Goal: Information Seeking & Learning: Learn about a topic

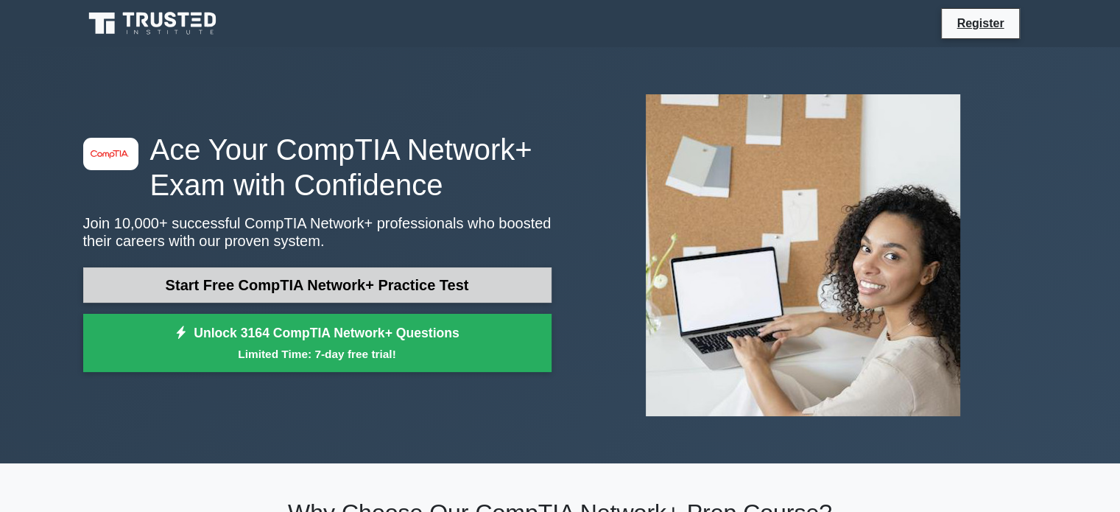
click at [478, 275] on link "Start Free CompTIA Network+ Practice Test" at bounding box center [317, 284] width 468 height 35
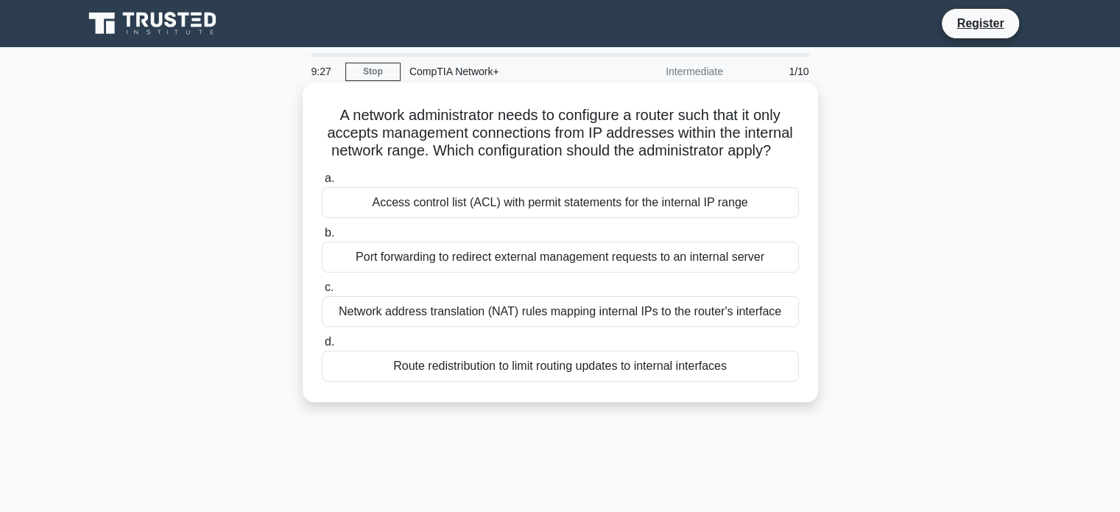
click at [501, 314] on div "Network address translation (NAT) rules mapping internal IPs to the router's in…" at bounding box center [560, 311] width 477 height 31
click at [322, 292] on input "c. Network address translation (NAT) rules mapping internal IPs to the router's…" at bounding box center [322, 288] width 0 height 10
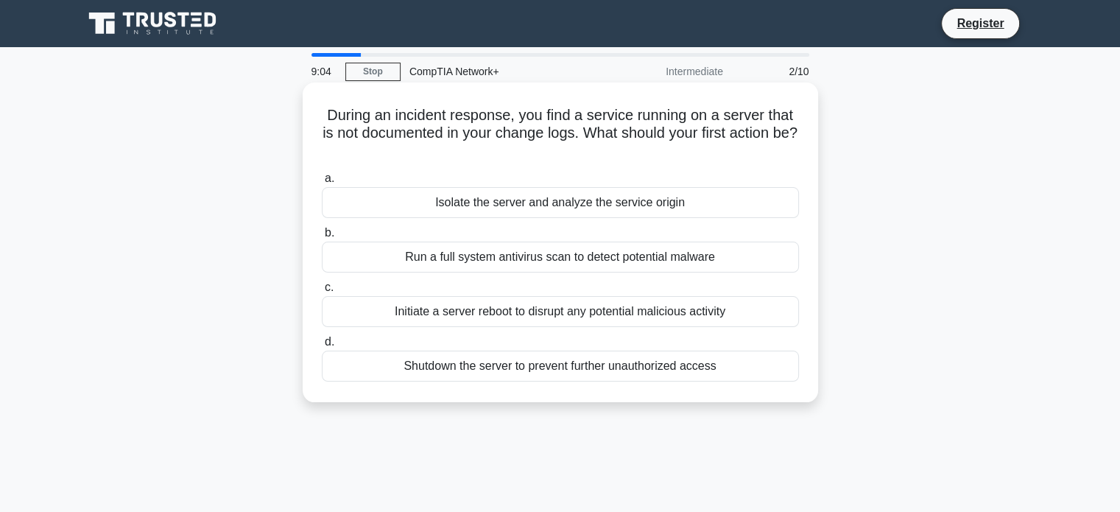
click at [526, 200] on div "Isolate the server and analyze the service origin" at bounding box center [560, 202] width 477 height 31
click at [322, 183] on input "a. Isolate the server and analyze the service origin" at bounding box center [322, 179] width 0 height 10
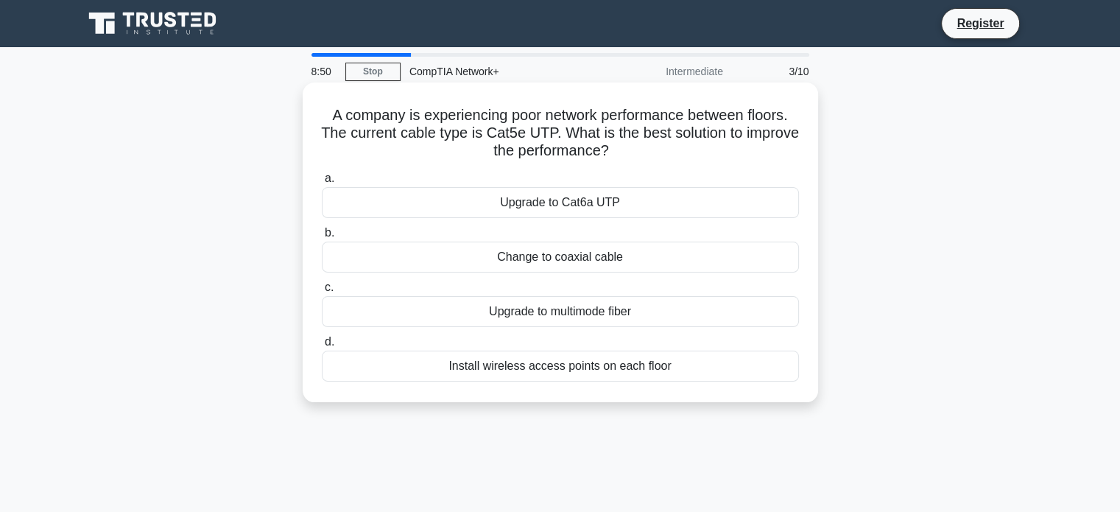
click at [605, 261] on div "Change to coaxial cable" at bounding box center [560, 257] width 477 height 31
click at [322, 238] on input "b. Change to coaxial cable" at bounding box center [322, 233] width 0 height 10
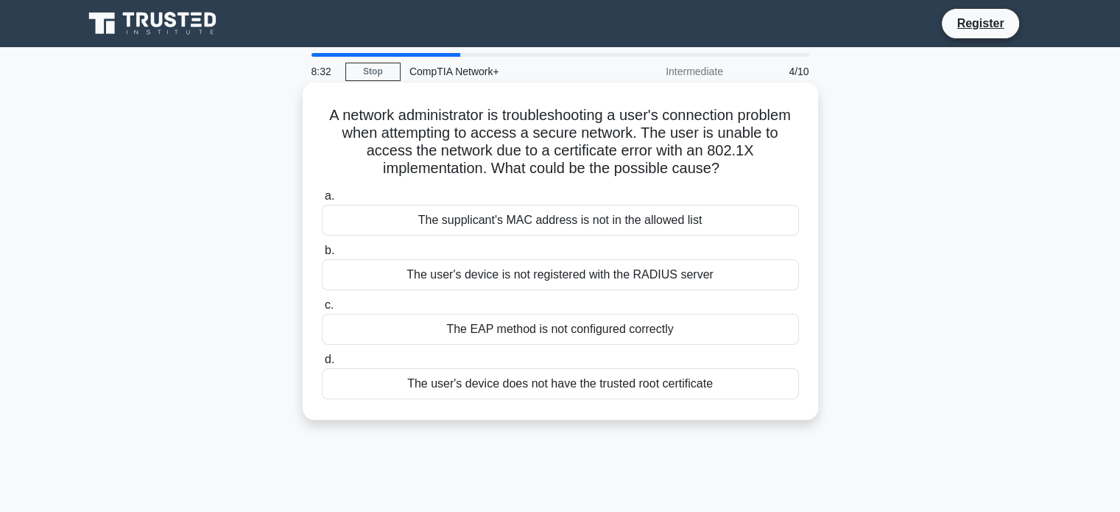
click at [551, 329] on div "The EAP method is not configured correctly" at bounding box center [560, 329] width 477 height 31
click at [322, 310] on input "c. The EAP method is not configured correctly" at bounding box center [322, 305] width 0 height 10
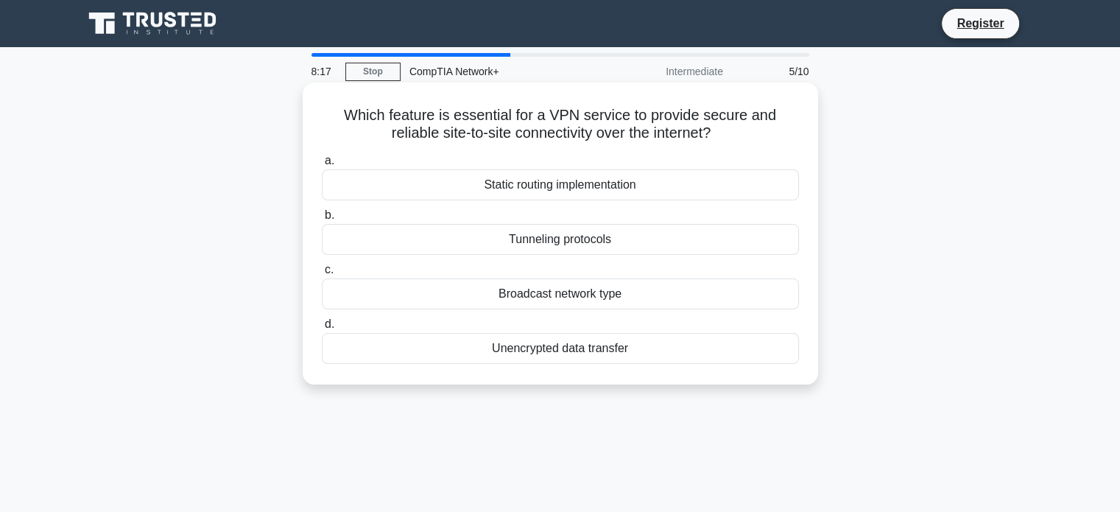
click at [567, 245] on div "Tunneling protocols" at bounding box center [560, 239] width 477 height 31
click at [322, 220] on input "b. Tunneling protocols" at bounding box center [322, 216] width 0 height 10
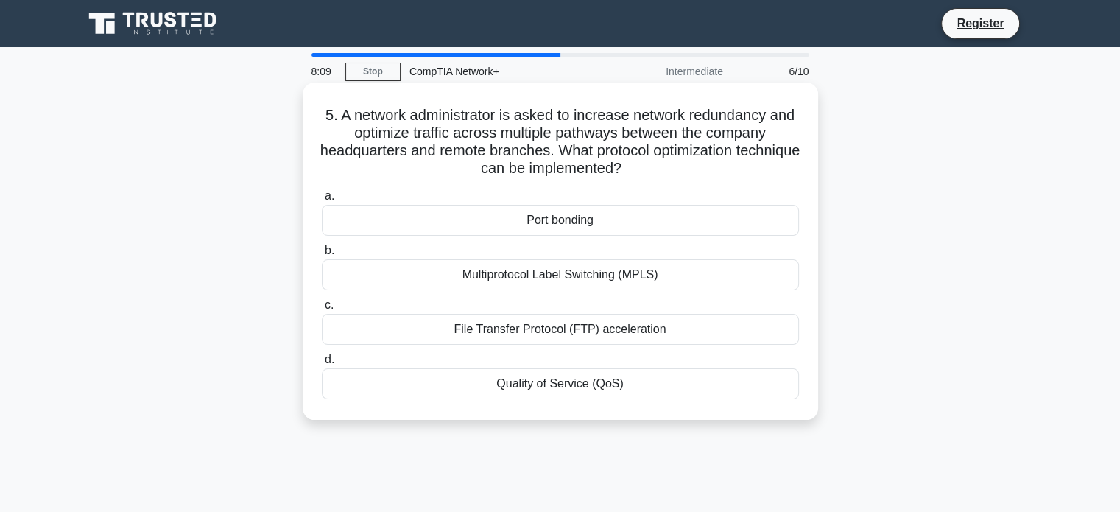
drag, startPoint x: 555, startPoint y: 235, endPoint x: 533, endPoint y: 247, distance: 25.0
click at [533, 247] on label "b. Multiprotocol Label Switching (MPLS)" at bounding box center [560, 266] width 477 height 49
click at [322, 247] on input "b. Multiprotocol Label Switching (MPLS)" at bounding box center [322, 251] width 0 height 10
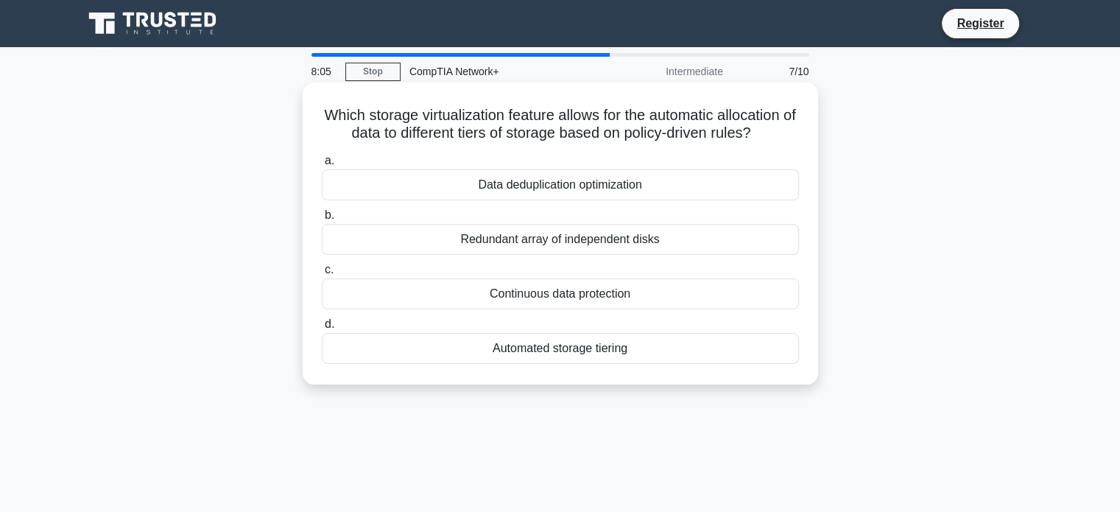
click at [527, 186] on div "Data deduplication optimization" at bounding box center [560, 184] width 477 height 31
click at [322, 166] on input "a. Data deduplication optimization" at bounding box center [322, 161] width 0 height 10
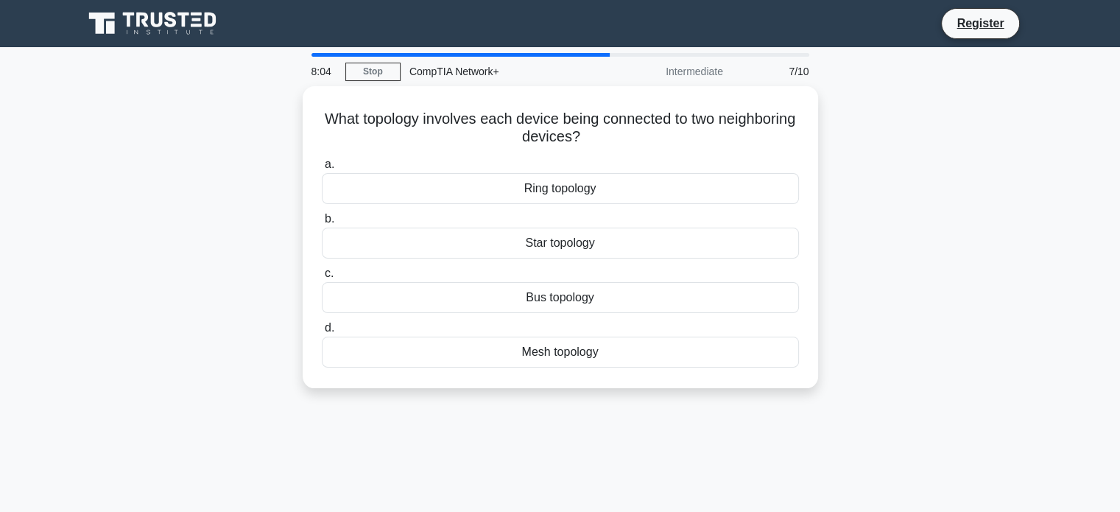
click at [527, 186] on div "Ring topology" at bounding box center [560, 188] width 477 height 31
click at [322, 169] on input "a. Ring topology" at bounding box center [322, 165] width 0 height 10
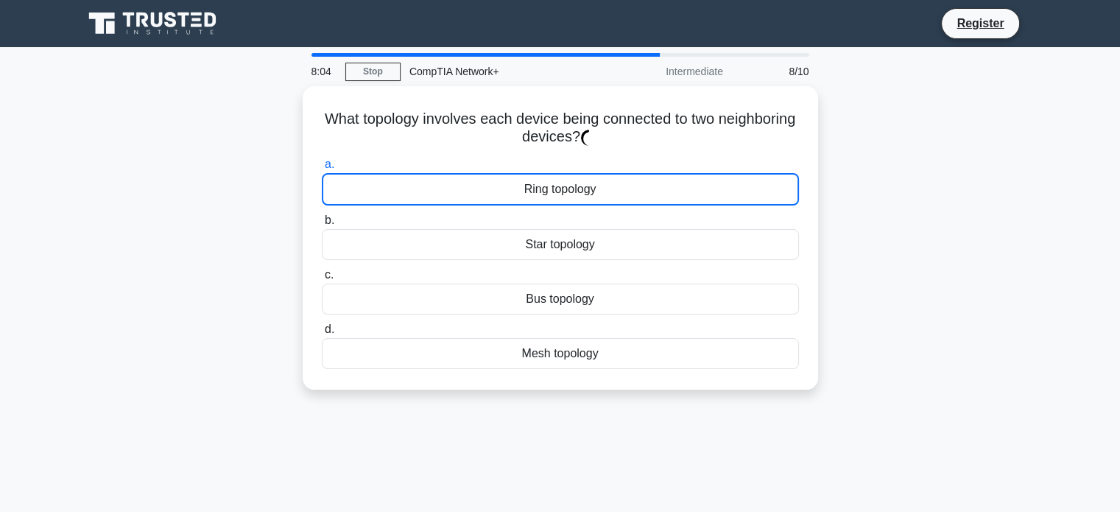
click at [527, 186] on div "Ring topology" at bounding box center [560, 189] width 477 height 32
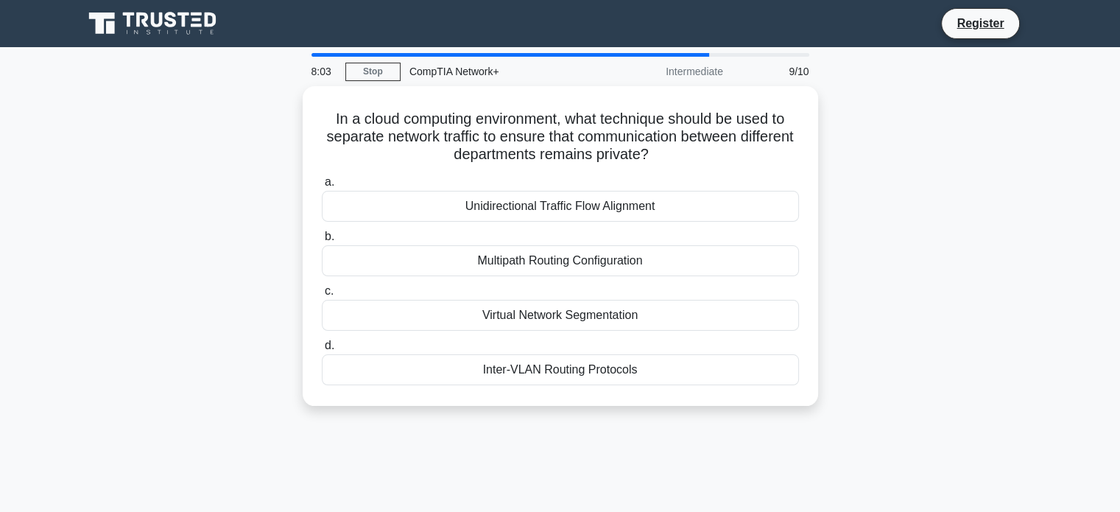
click at [493, 191] on div "Unidirectional Traffic Flow Alignment" at bounding box center [560, 206] width 477 height 31
click at [322, 187] on input "a. Unidirectional Traffic Flow Alignment" at bounding box center [322, 182] width 0 height 10
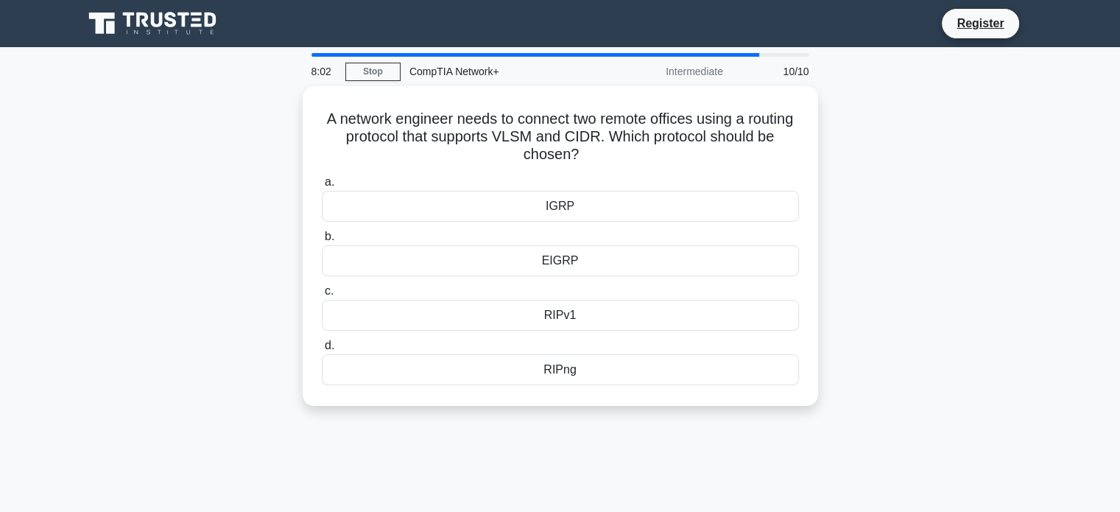
click at [493, 191] on div "IGRP" at bounding box center [560, 206] width 477 height 31
click at [322, 187] on input "a. IGRP" at bounding box center [322, 182] width 0 height 10
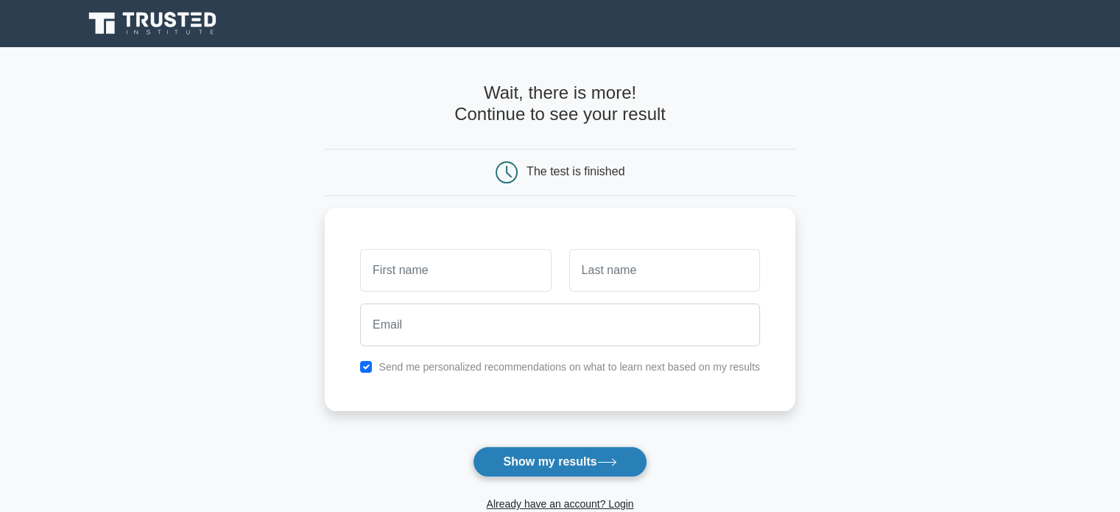
click at [541, 459] on button "Show my results" at bounding box center [560, 461] width 174 height 31
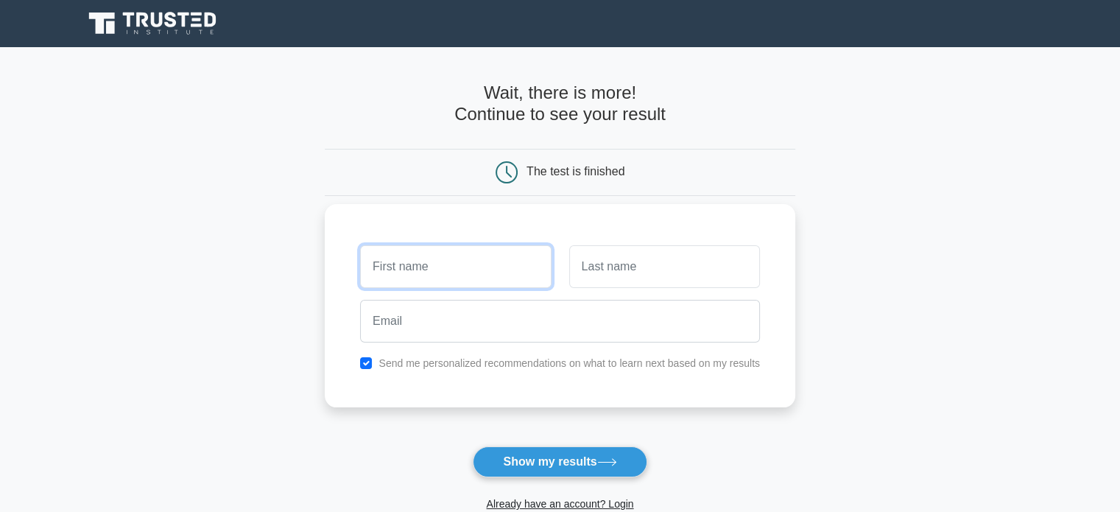
click at [480, 264] on input "text" at bounding box center [455, 266] width 191 height 43
type input "Naledi"
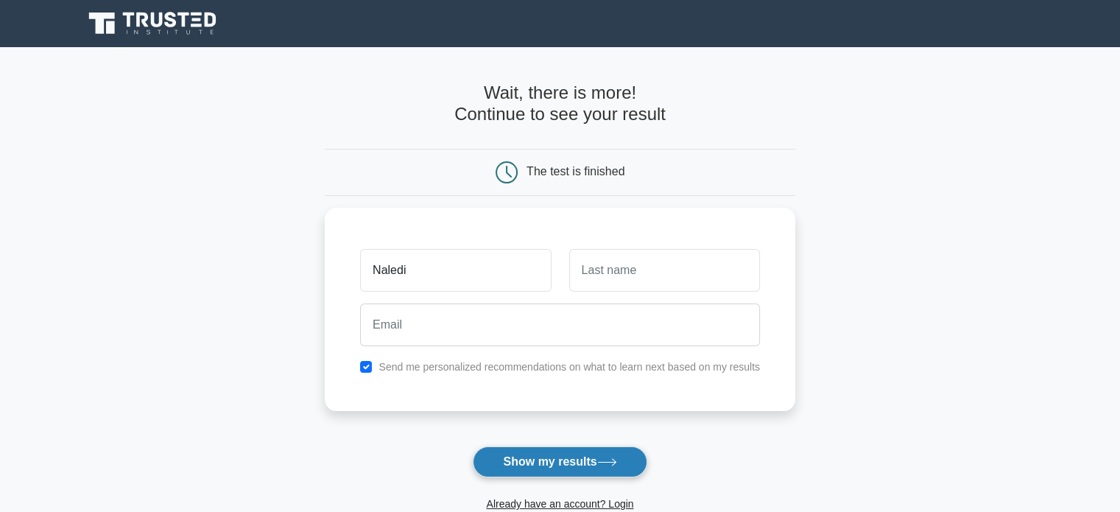
click at [532, 466] on button "Show my results" at bounding box center [560, 461] width 174 height 31
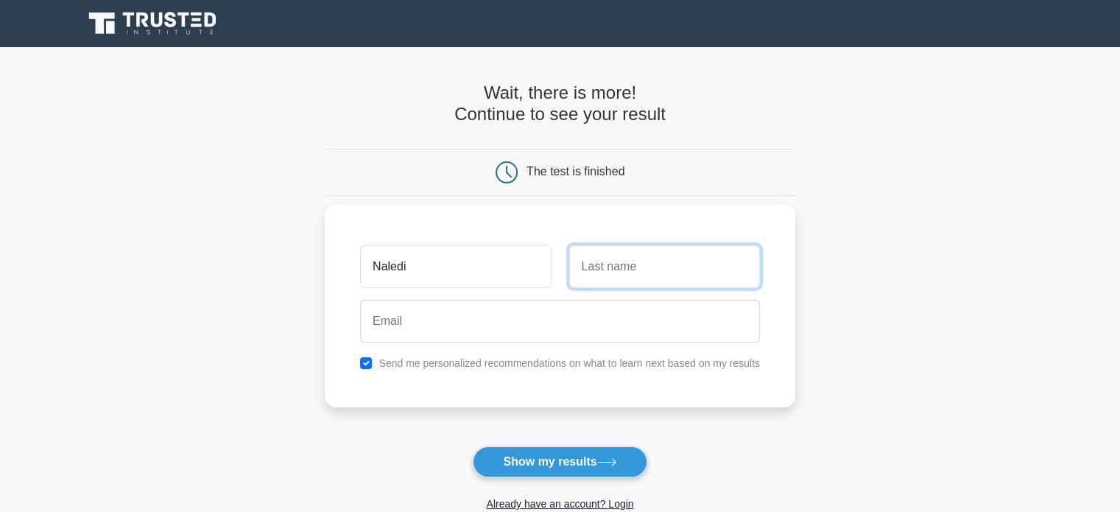
click at [657, 264] on input "text" at bounding box center [664, 266] width 191 height 43
type input "Moime"
click at [439, 343] on div at bounding box center [560, 321] width 418 height 54
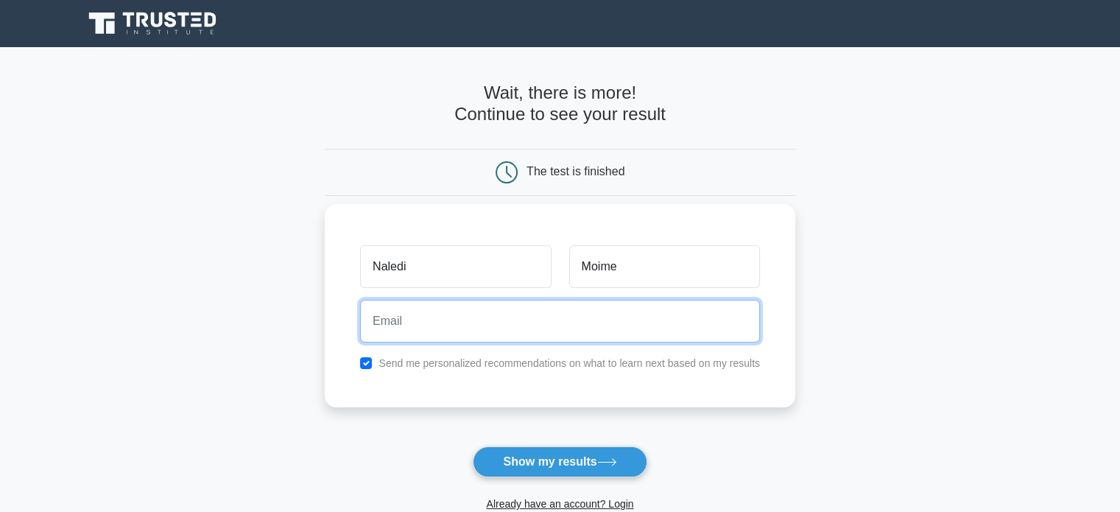
click at [462, 329] on input "email" at bounding box center [560, 321] width 400 height 43
type input "naledimoime010@gmail.com"
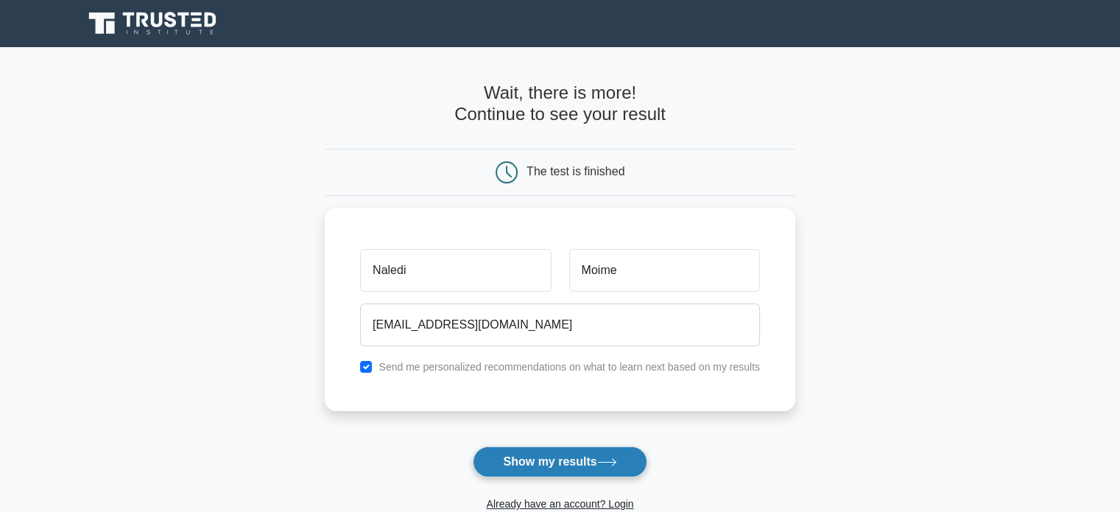
click at [512, 461] on button "Show my results" at bounding box center [560, 461] width 174 height 31
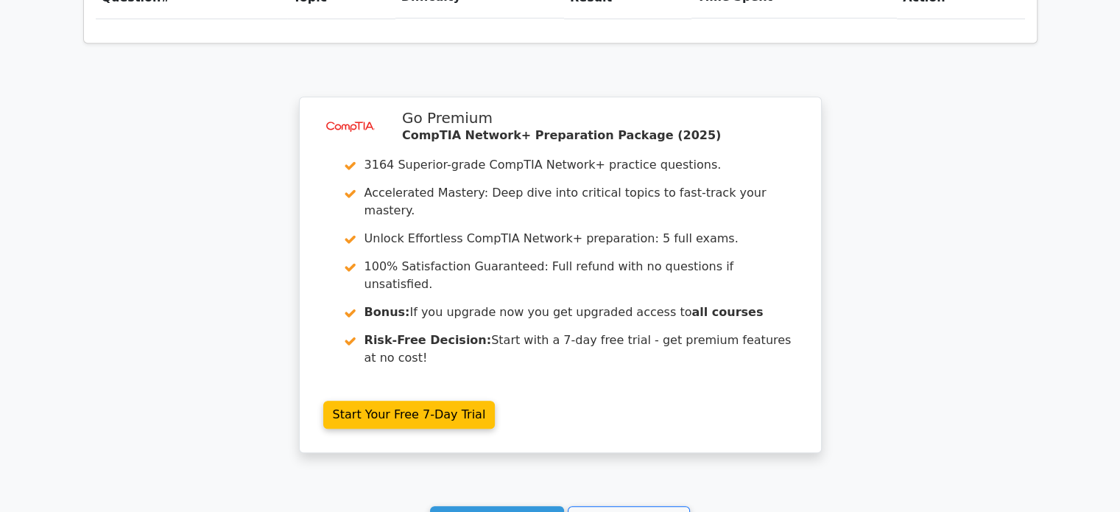
scroll to position [1087, 0]
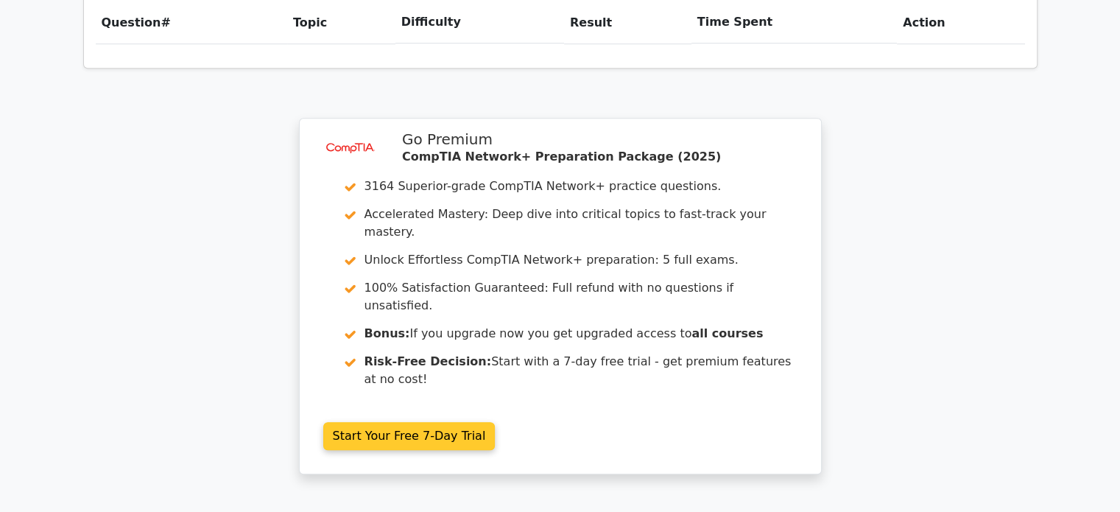
click at [398, 422] on link "Start Your Free 7-Day Trial" at bounding box center [409, 436] width 172 height 28
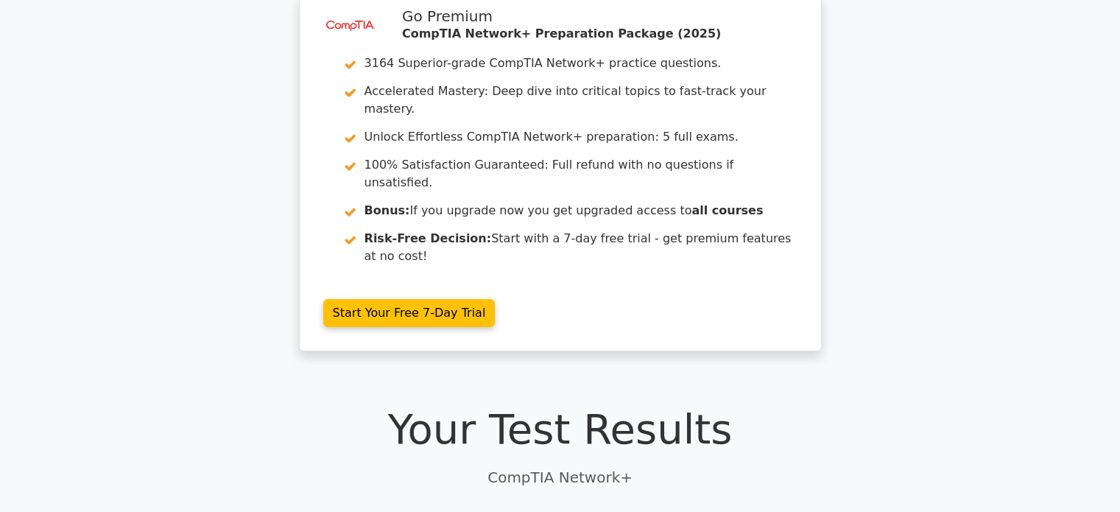
scroll to position [0, 0]
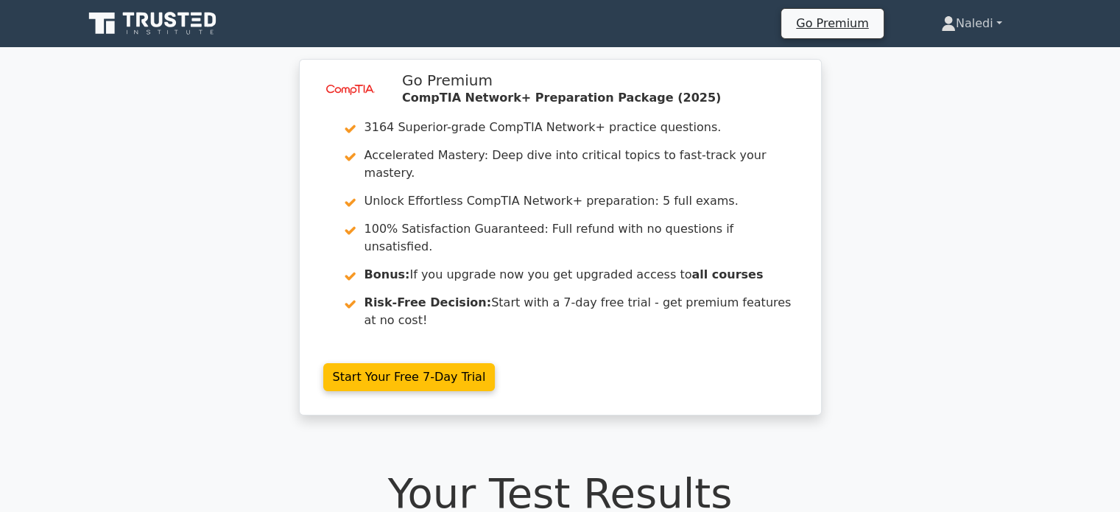
click at [963, 33] on link "Naledi" at bounding box center [972, 23] width 132 height 29
click at [951, 56] on link "Profile" at bounding box center [965, 58] width 116 height 24
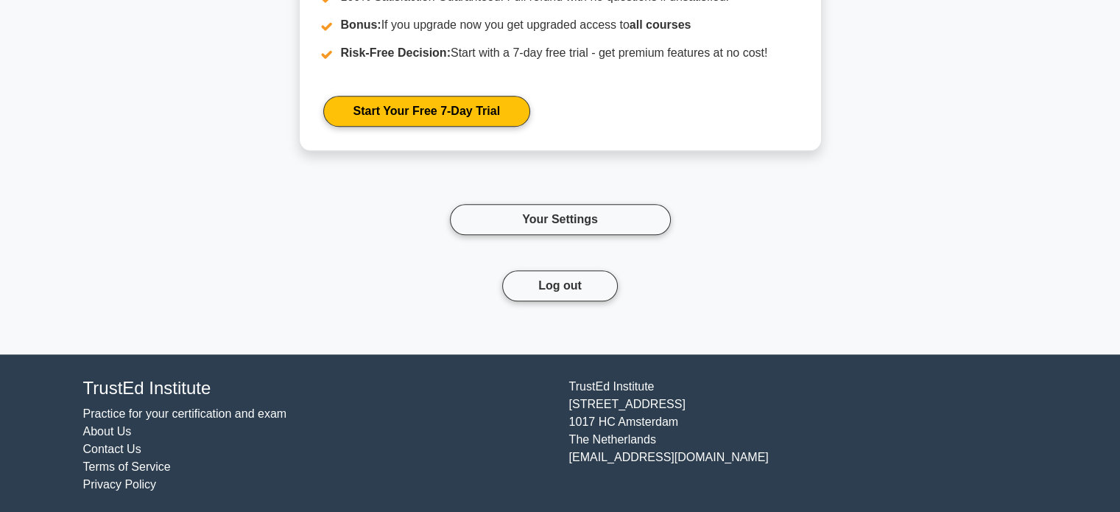
scroll to position [1361, 0]
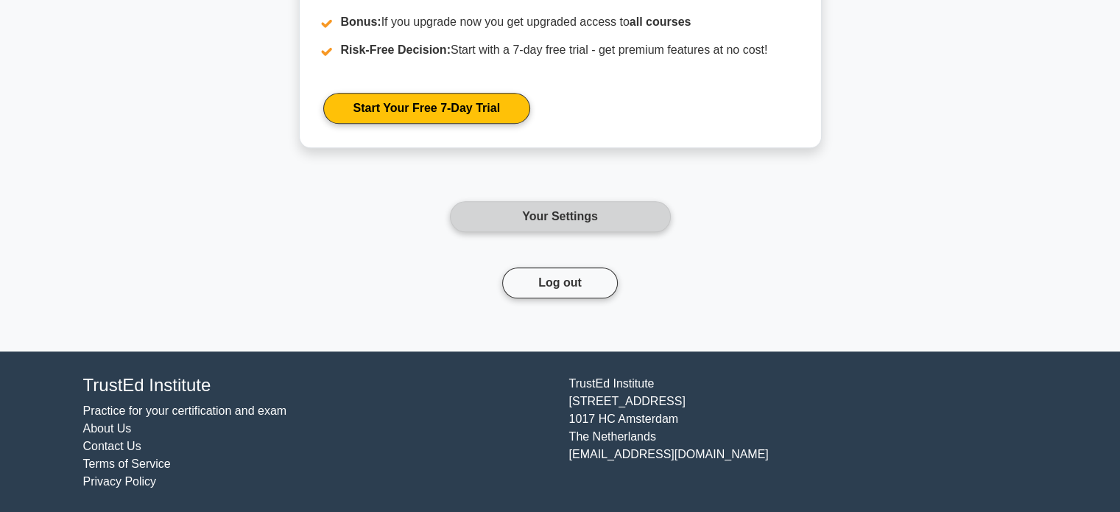
click at [587, 223] on link "Your Settings" at bounding box center [560, 216] width 221 height 31
